Goal: Task Accomplishment & Management: Use online tool/utility

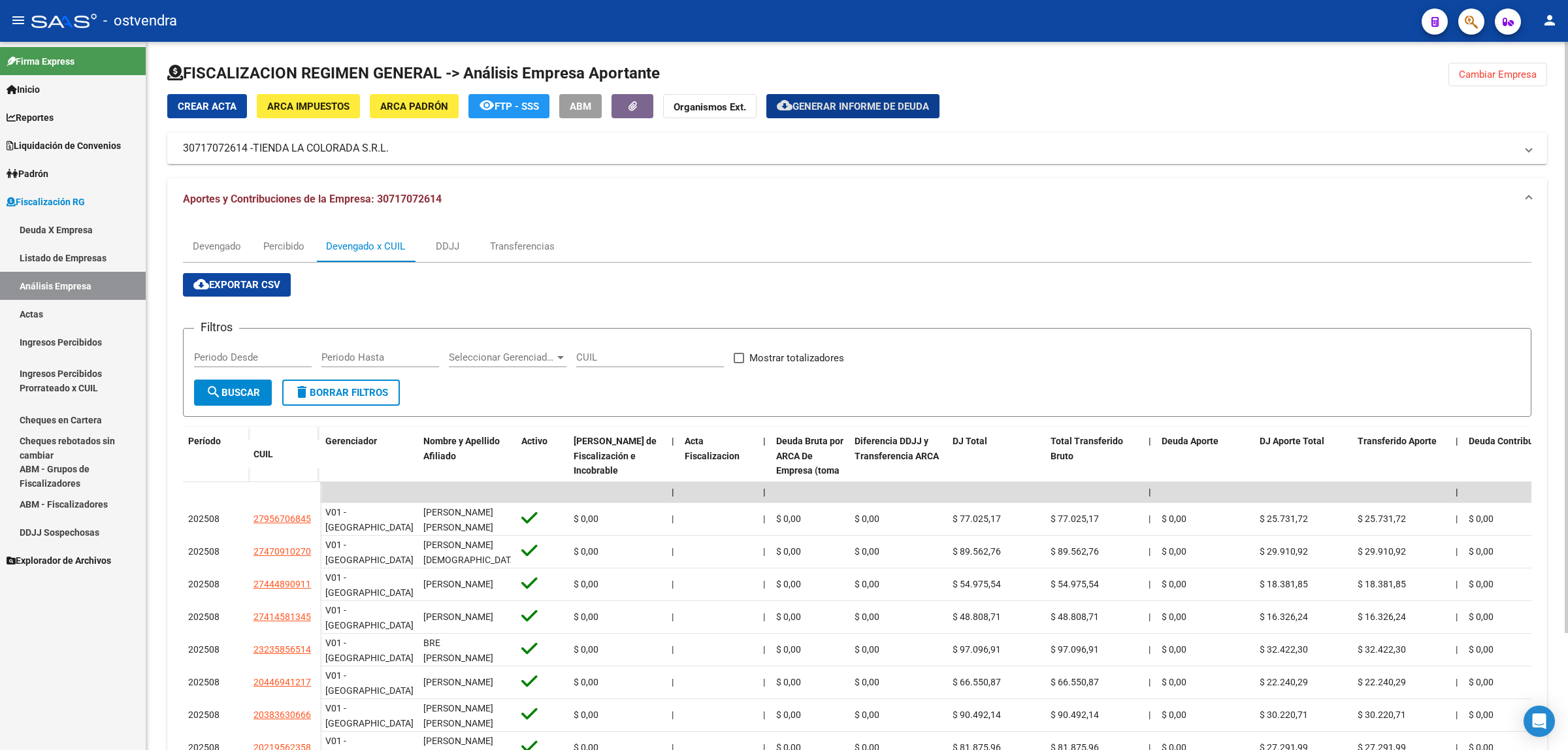
click at [1471, 84] on button "Cambiar Empresa" at bounding box center [1497, 74] width 99 height 23
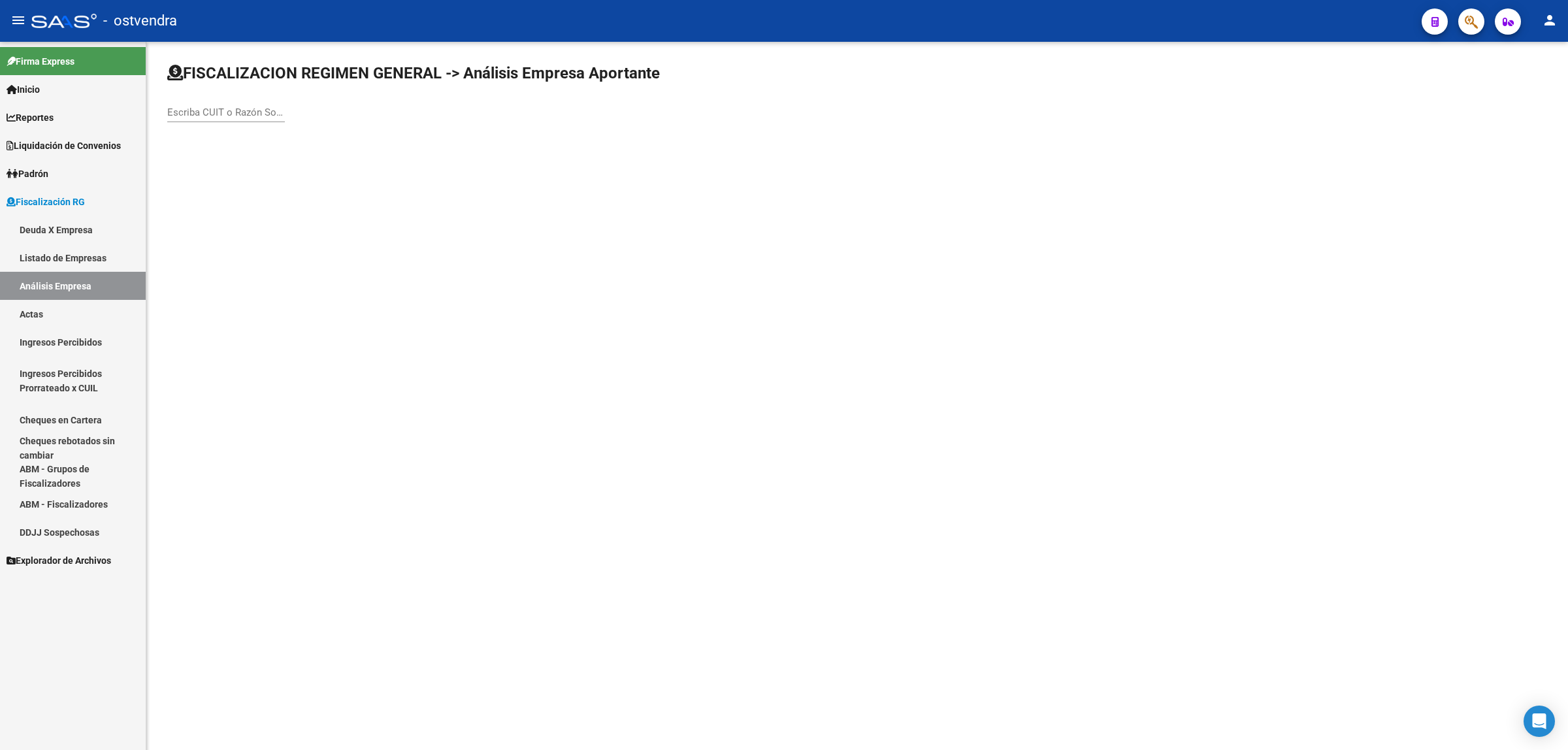
drag, startPoint x: 202, startPoint y: 92, endPoint x: 208, endPoint y: 102, distance: 11.7
click at [203, 93] on div "Escriba CUIT o Razón Social para buscar" at bounding box center [857, 98] width 1380 height 71
click at [208, 103] on div "Escriba CUIT o Razón Social para buscar" at bounding box center [226, 108] width 118 height 28
paste input "20249034674"
type input "20249034674"
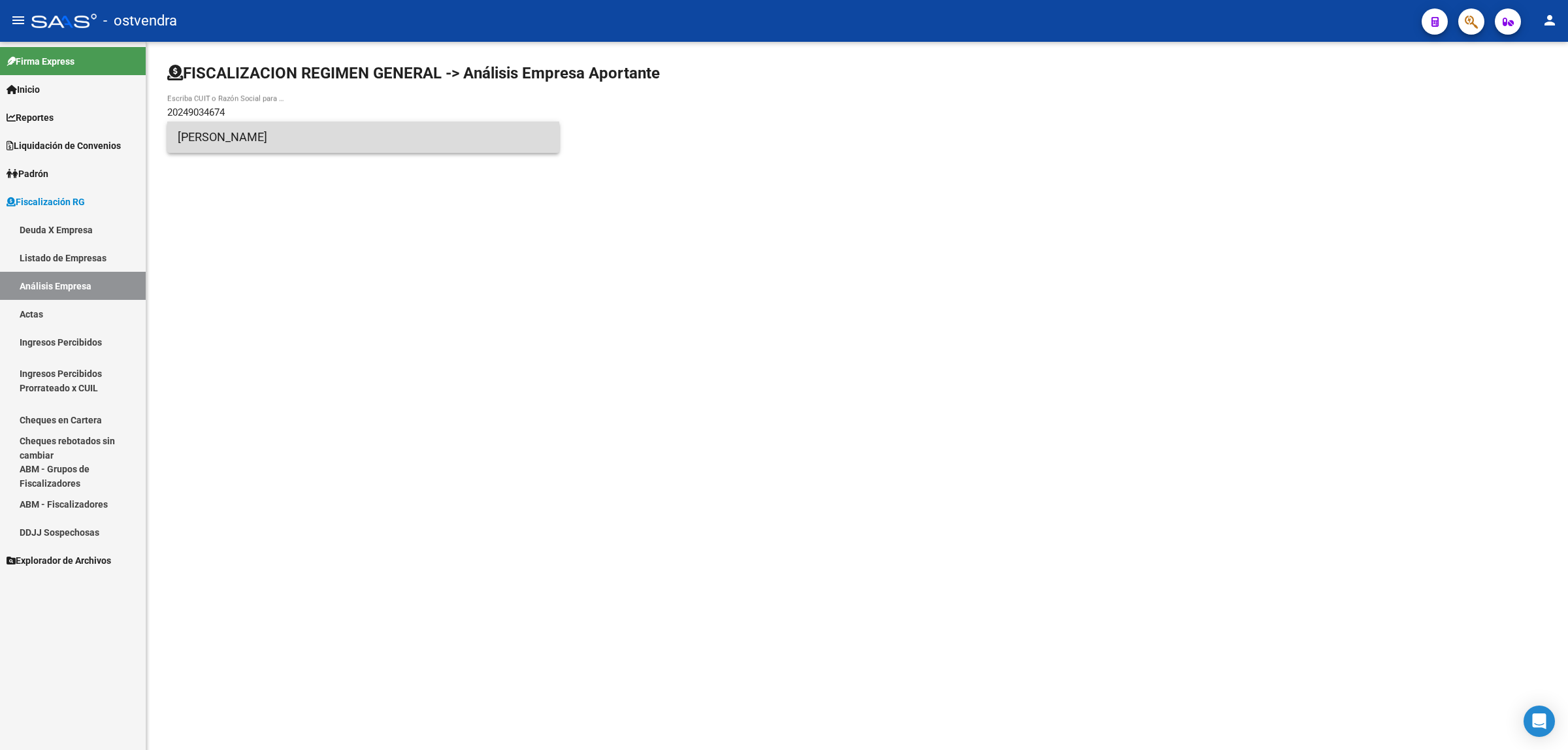
click at [296, 133] on span "[PERSON_NAME]" at bounding box center [363, 137] width 371 height 31
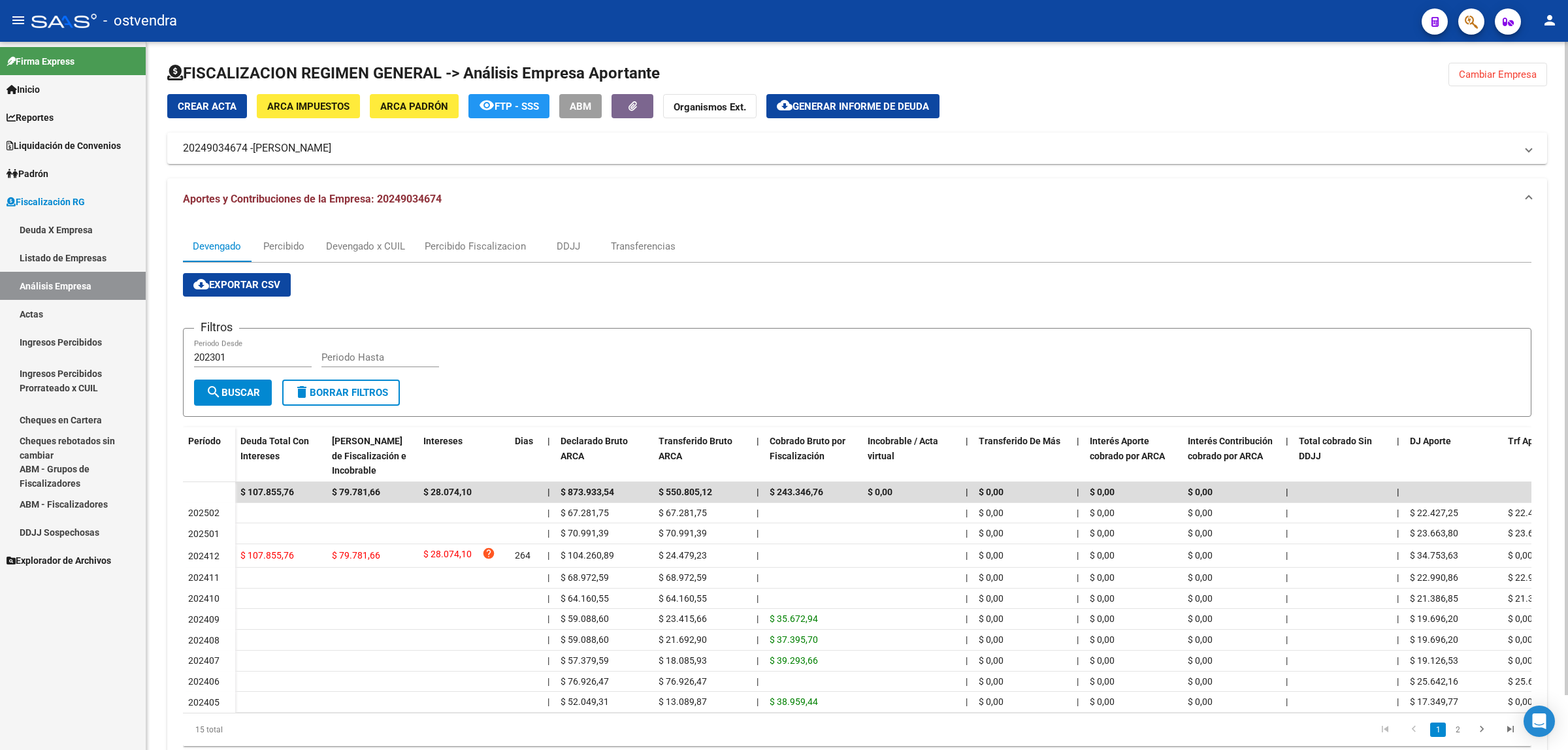
click at [259, 285] on span "cloud_download Exportar CSV" at bounding box center [236, 285] width 87 height 12
click at [363, 244] on div "Devengado x CUIL" at bounding box center [365, 246] width 79 height 15
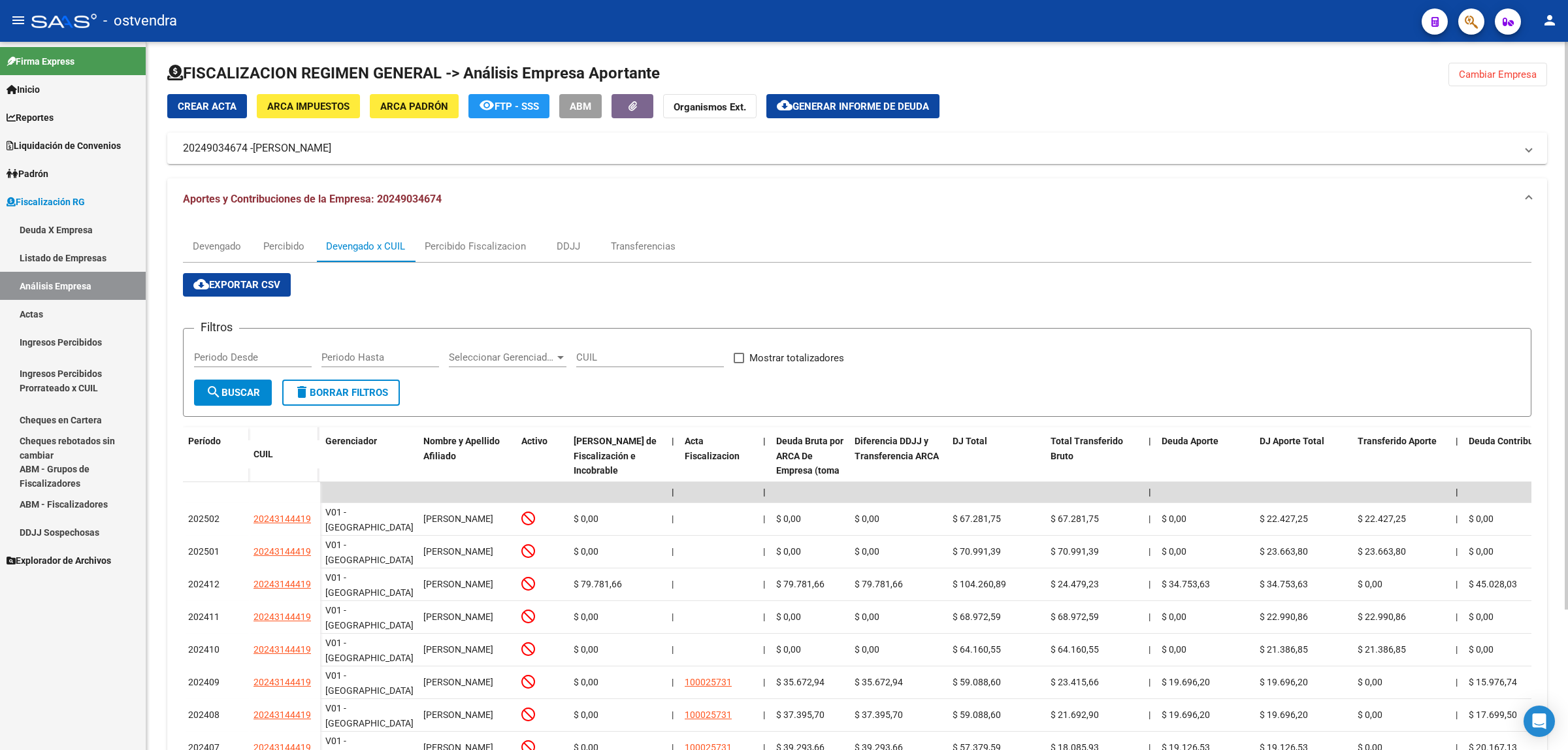
click at [257, 286] on span "cloud_download Exportar CSV" at bounding box center [236, 285] width 87 height 12
click at [884, 92] on div at bounding box center [857, 78] width 1380 height 31
click at [884, 102] on span "Generar informe de deuda" at bounding box center [861, 107] width 137 height 12
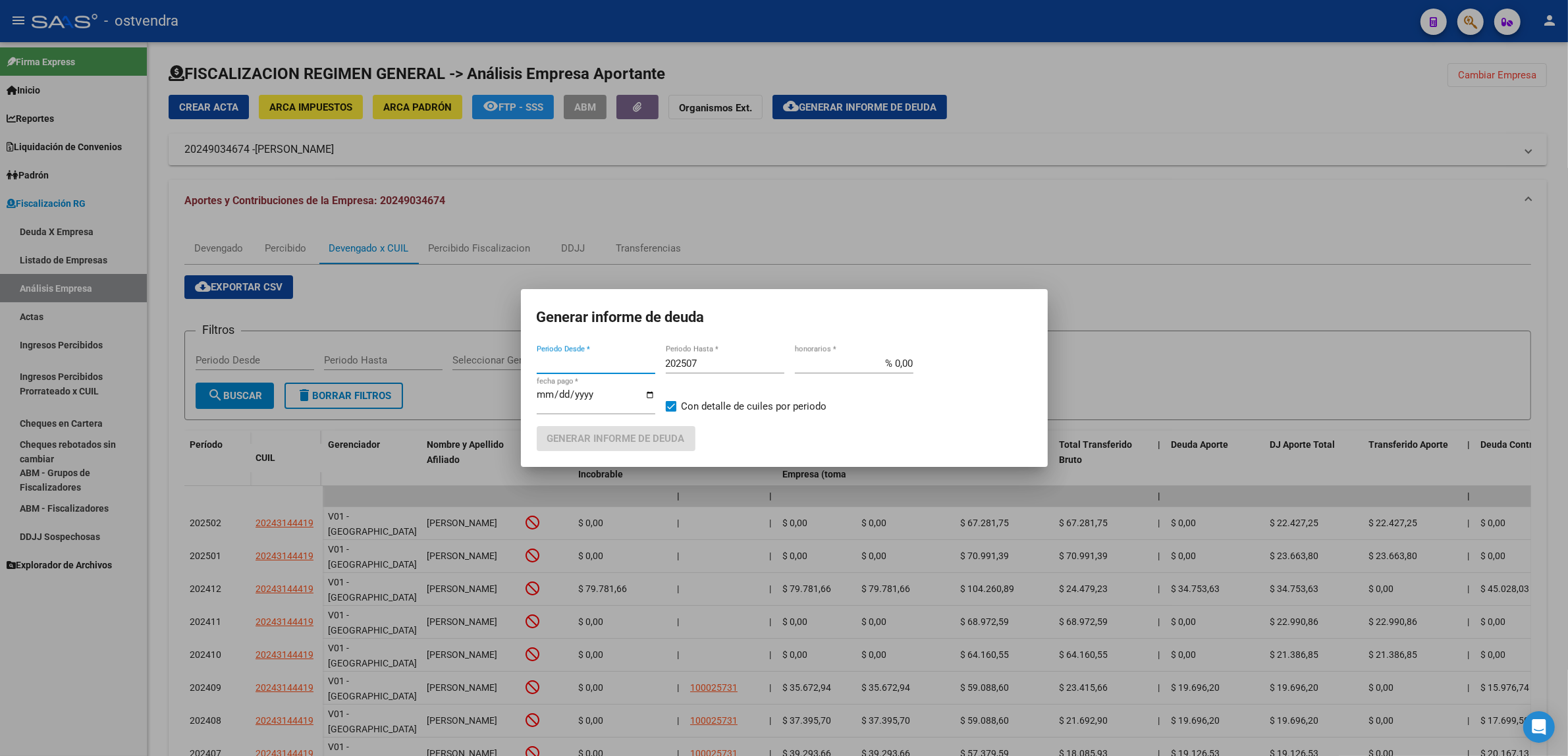
type input "202410"
click at [706, 357] on div "202507 Periodo Hasta *" at bounding box center [725, 363] width 119 height 20
click at [718, 361] on input "202507" at bounding box center [725, 364] width 119 height 12
type input "202509"
click at [555, 392] on input "[DATE]" at bounding box center [596, 399] width 119 height 21
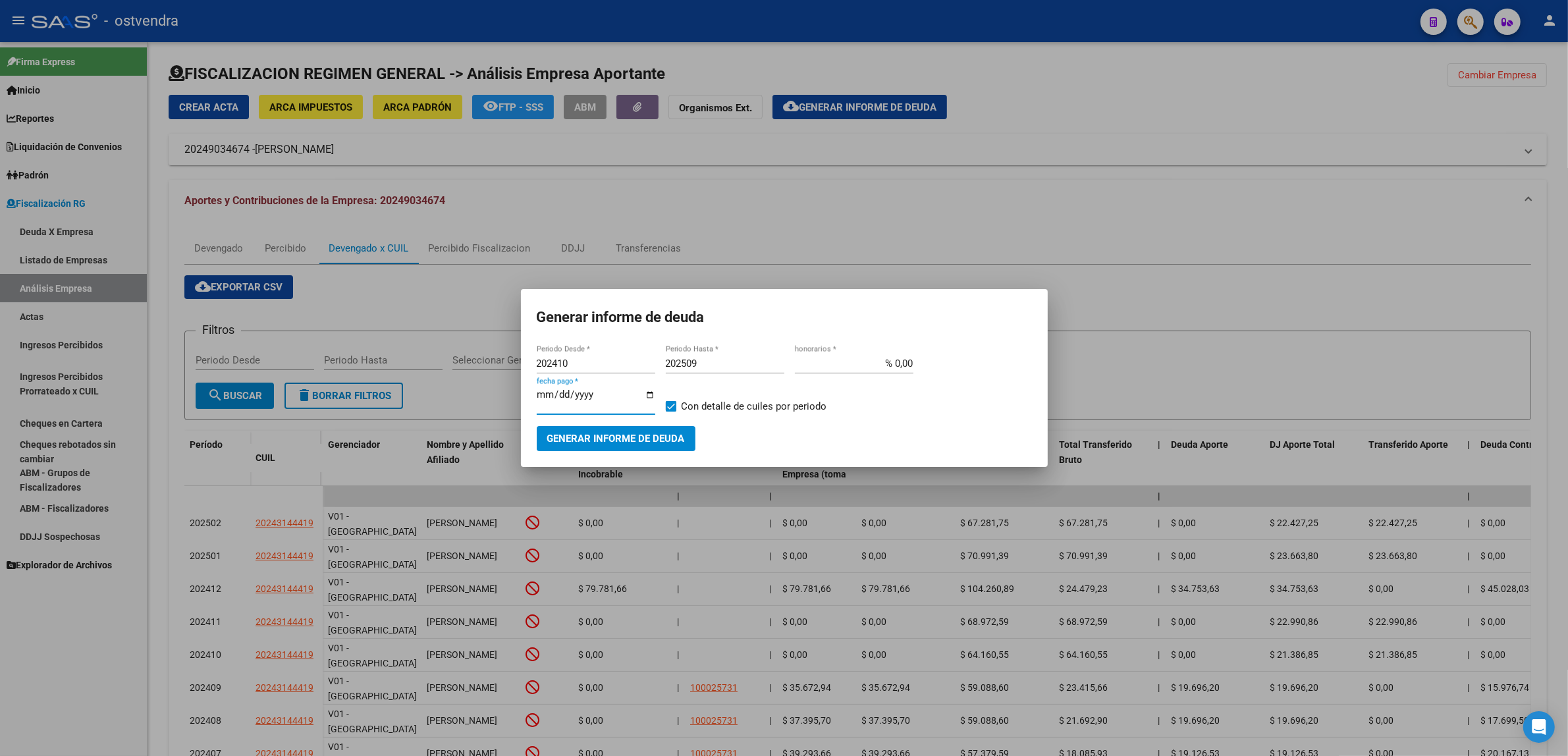
click at [557, 395] on input "[DATE]" at bounding box center [596, 399] width 119 height 21
type input "[DATE]"
click at [616, 435] on span "Generar informe de deuda" at bounding box center [616, 439] width 138 height 12
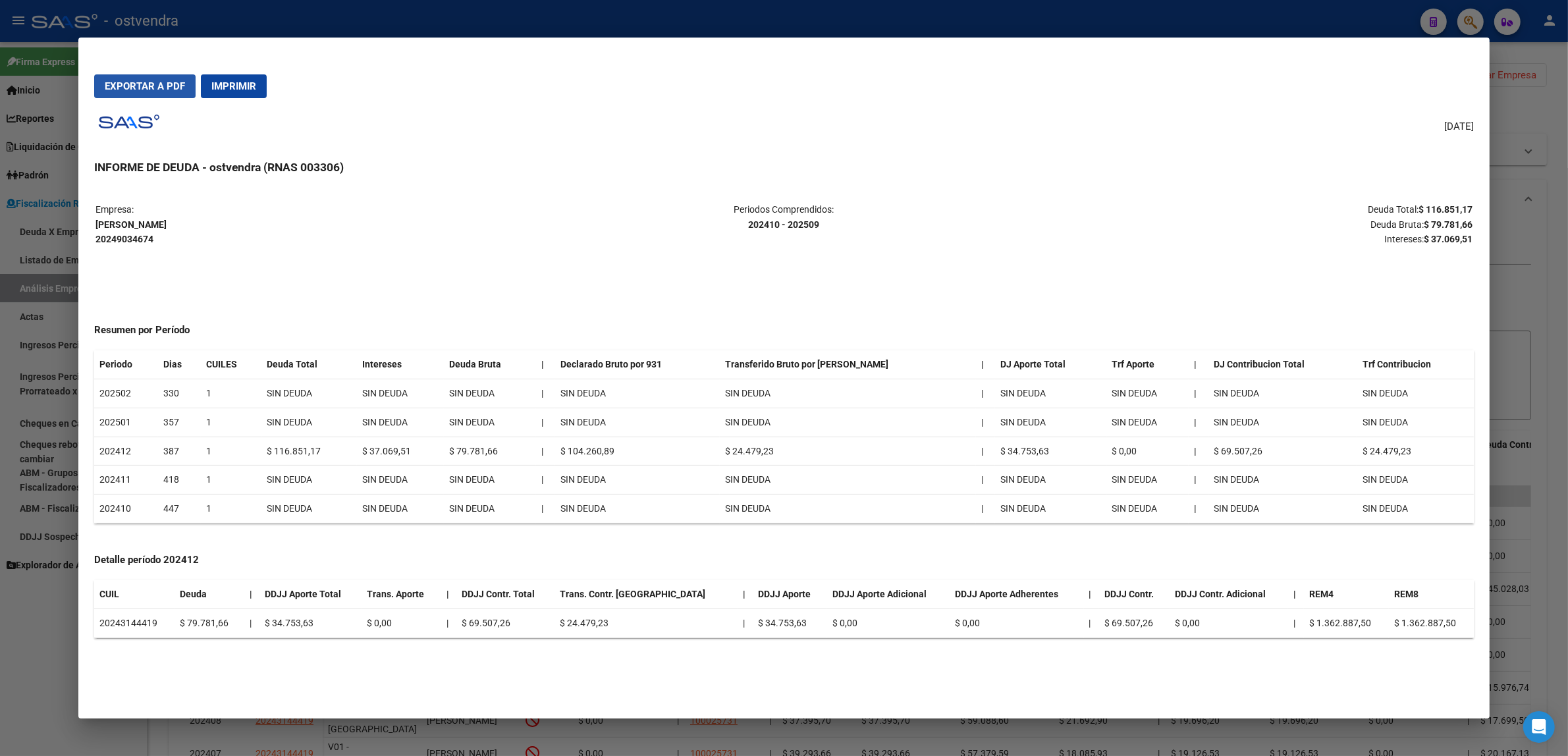
click at [138, 89] on span "Exportar a PDF" at bounding box center [145, 87] width 81 height 12
